Goal: Task Accomplishment & Management: Manage account settings

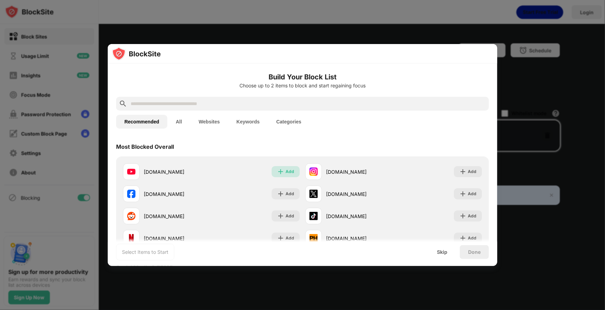
click at [280, 168] on img at bounding box center [280, 171] width 7 height 7
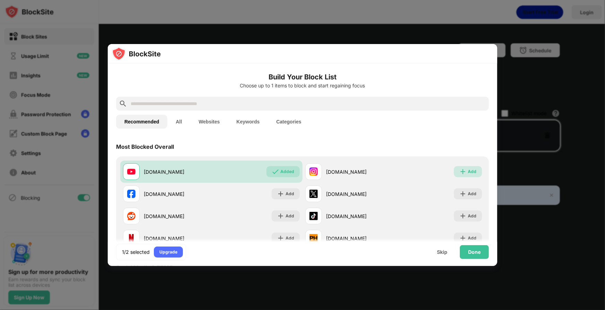
click at [468, 168] on div "Add" at bounding box center [472, 171] width 9 height 7
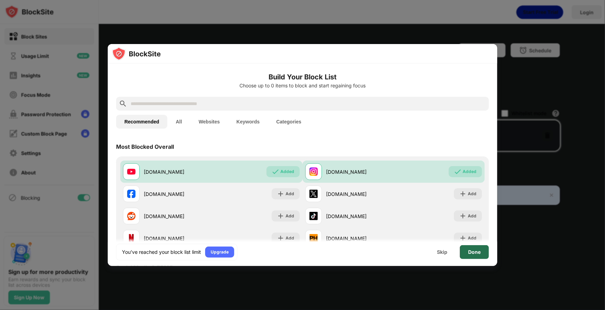
click at [474, 257] on div "Done" at bounding box center [474, 252] width 29 height 14
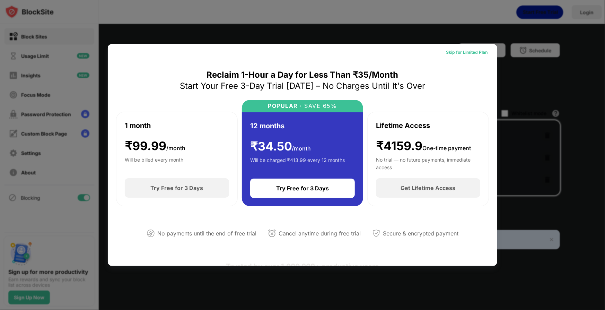
click at [468, 50] on div "Skip for Limited Plan" at bounding box center [467, 52] width 42 height 7
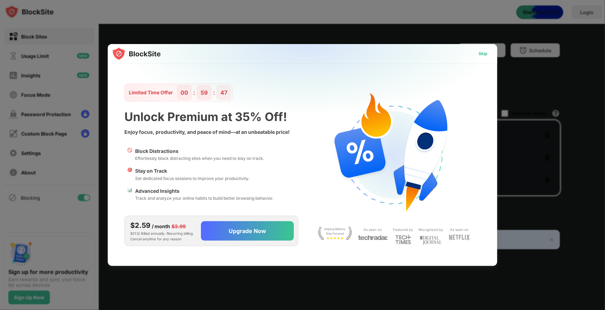
click at [489, 53] on div "Skip" at bounding box center [483, 53] width 20 height 11
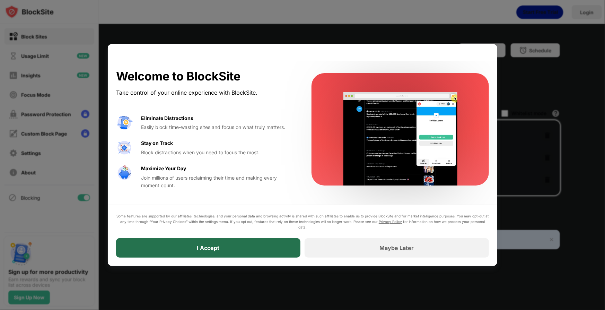
click at [254, 243] on div "I Accept" at bounding box center [208, 247] width 184 height 19
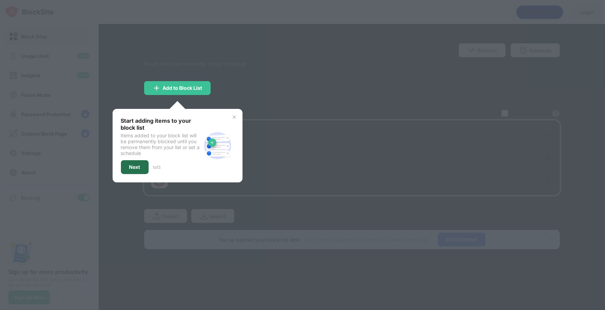
click at [136, 166] on div "Next" at bounding box center [134, 167] width 11 height 6
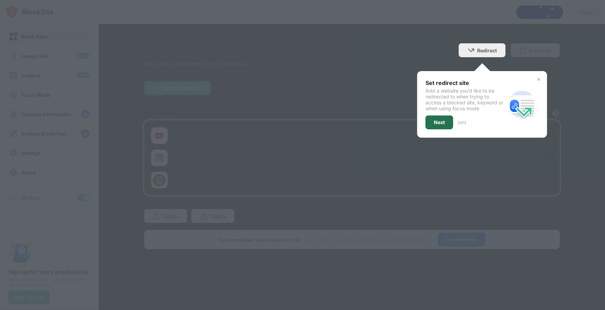
click at [438, 124] on div "Next" at bounding box center [439, 123] width 11 height 6
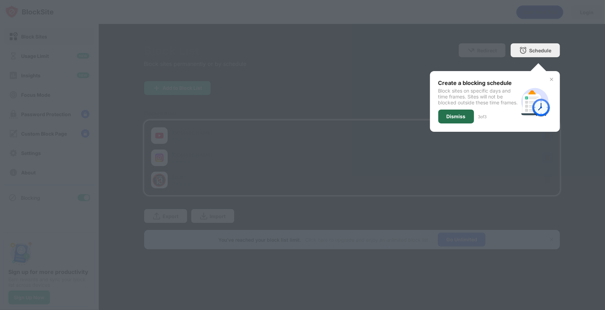
drag, startPoint x: 447, startPoint y: 121, endPoint x: 481, endPoint y: 111, distance: 35.1
click at [458, 119] on div "Dismiss" at bounding box center [456, 117] width 19 height 6
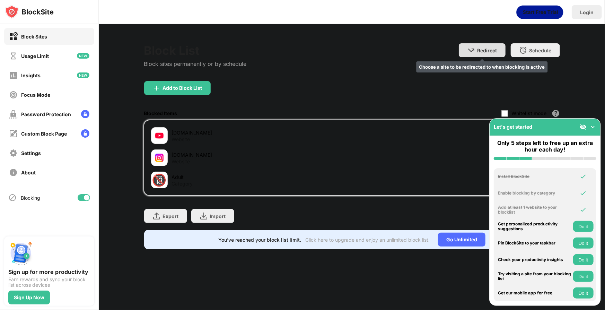
click at [485, 51] on div "Redirect" at bounding box center [487, 50] width 20 height 6
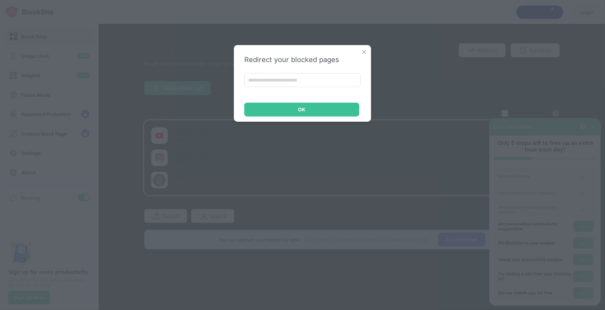
click at [361, 53] on img at bounding box center [364, 52] width 7 height 7
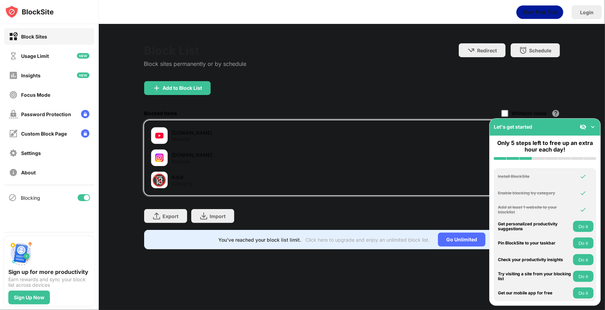
click at [592, 124] on img at bounding box center [592, 126] width 7 height 7
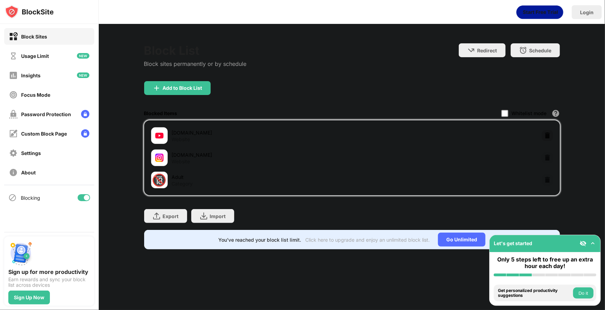
click at [546, 133] on img at bounding box center [547, 135] width 7 height 7
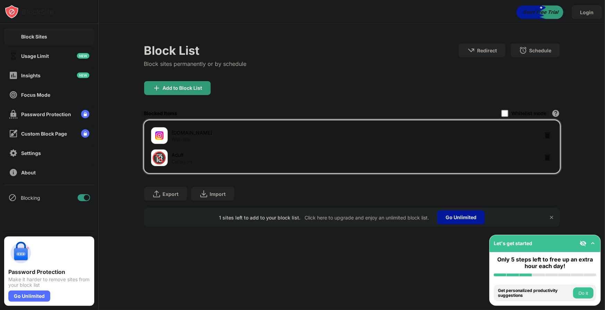
click at [527, 60] on div "Redirect Choose a site to be redirected to when blocking is active Schedule Sel…" at bounding box center [509, 57] width 101 height 29
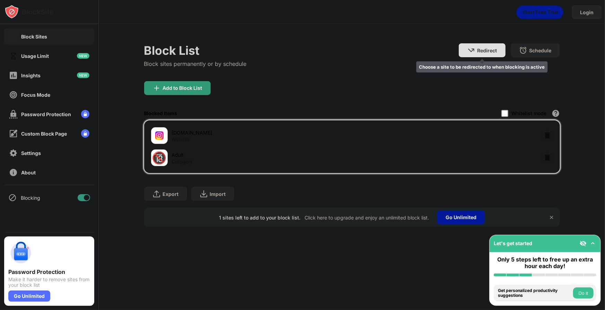
click at [477, 52] on div "Redirect" at bounding box center [487, 50] width 20 height 6
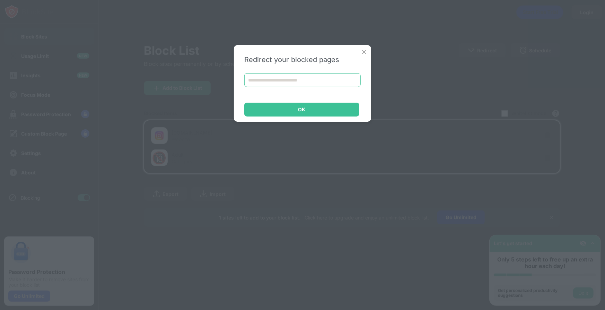
paste input "**********"
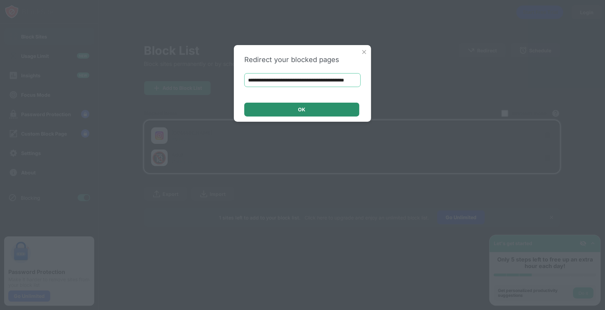
type input "**********"
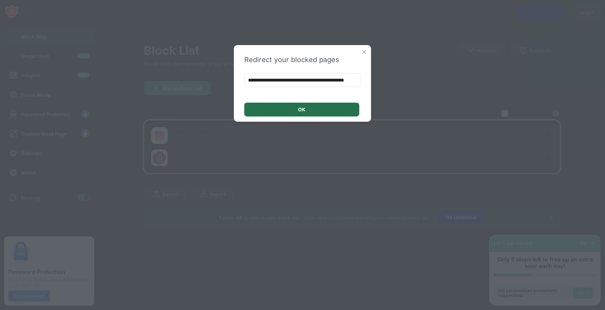
scroll to position [0, 0]
click at [281, 108] on div "OK" at bounding box center [301, 110] width 115 height 14
